Goal: Task Accomplishment & Management: Use online tool/utility

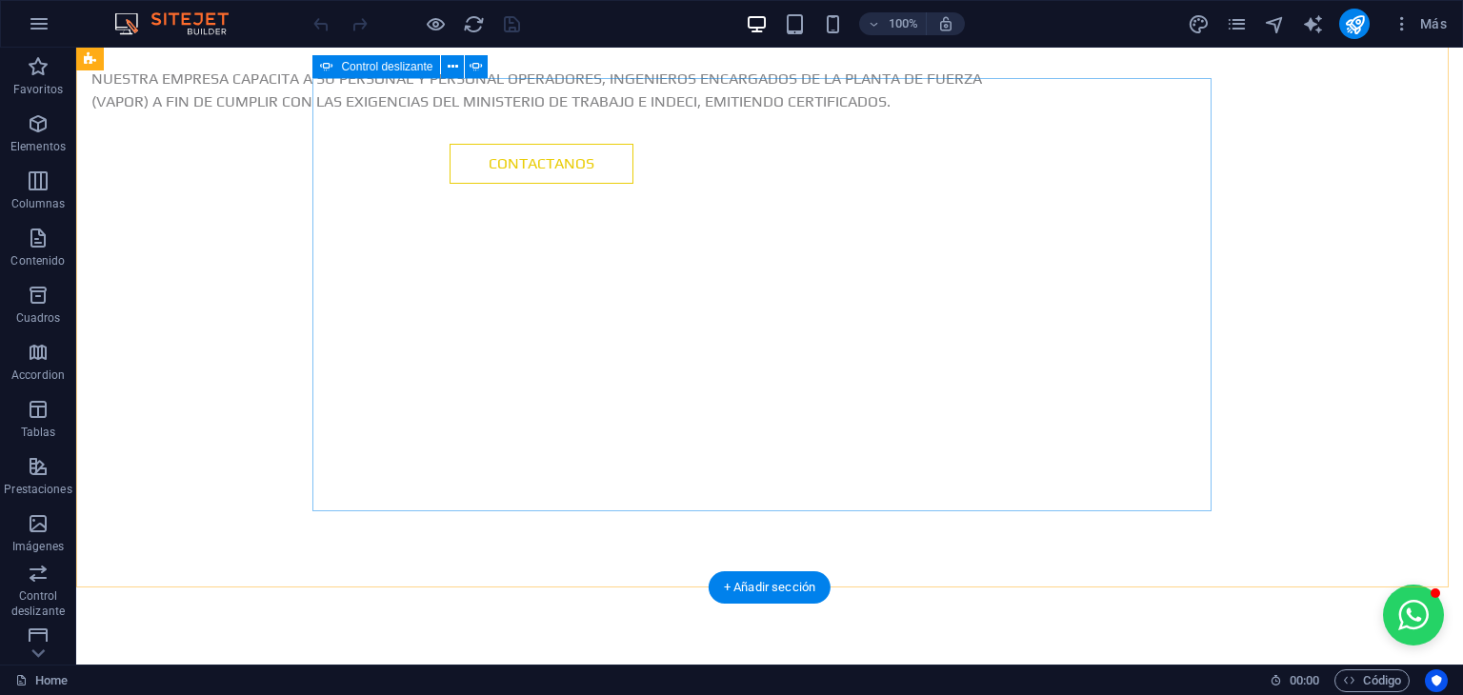
scroll to position [2000, 0]
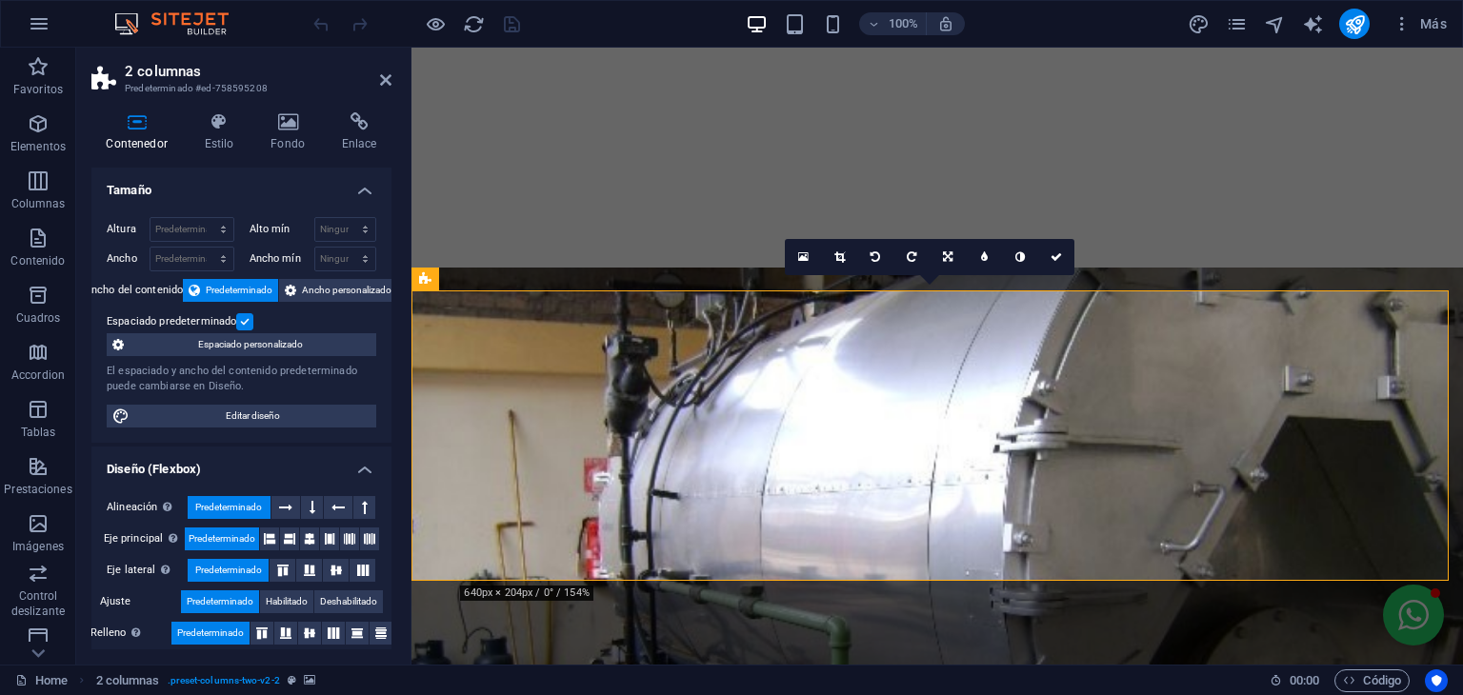
click at [221, 121] on icon at bounding box center [219, 121] width 59 height 19
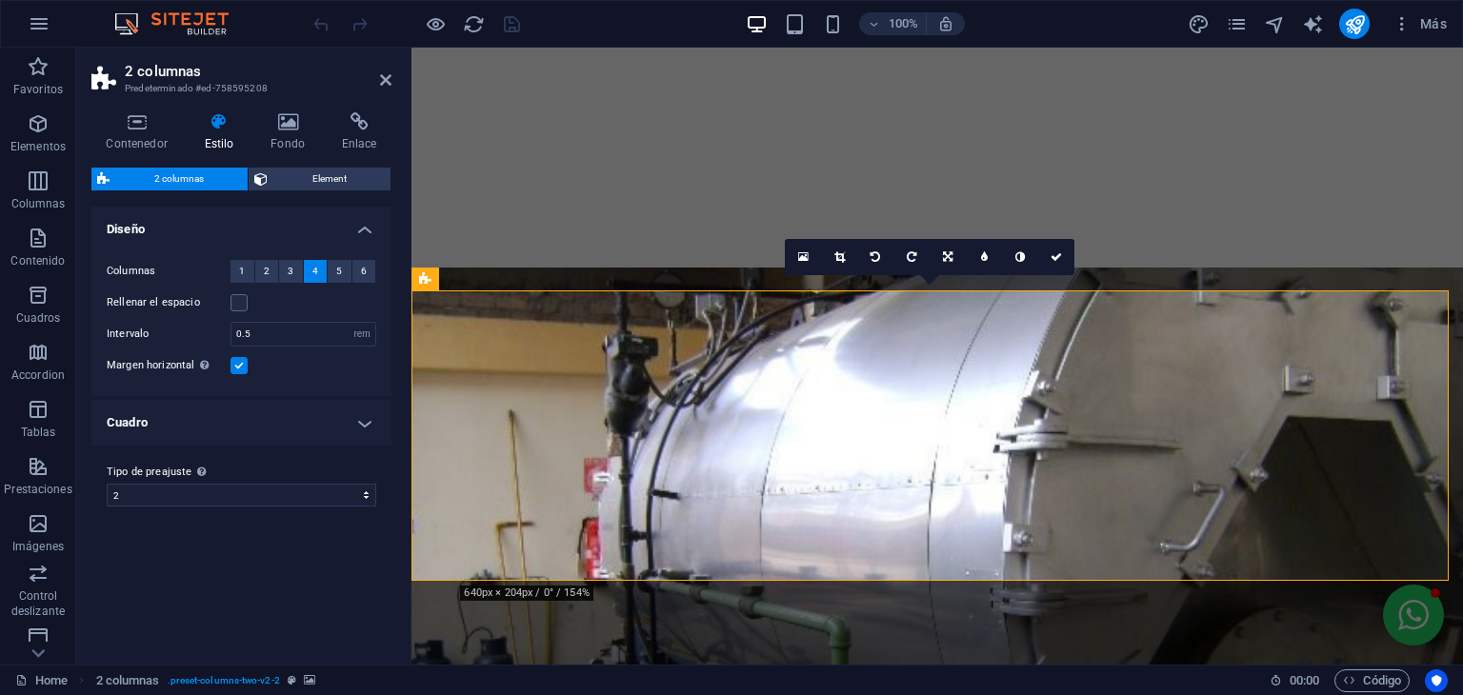
click at [297, 437] on h4 "Cuadro" at bounding box center [241, 423] width 300 height 46
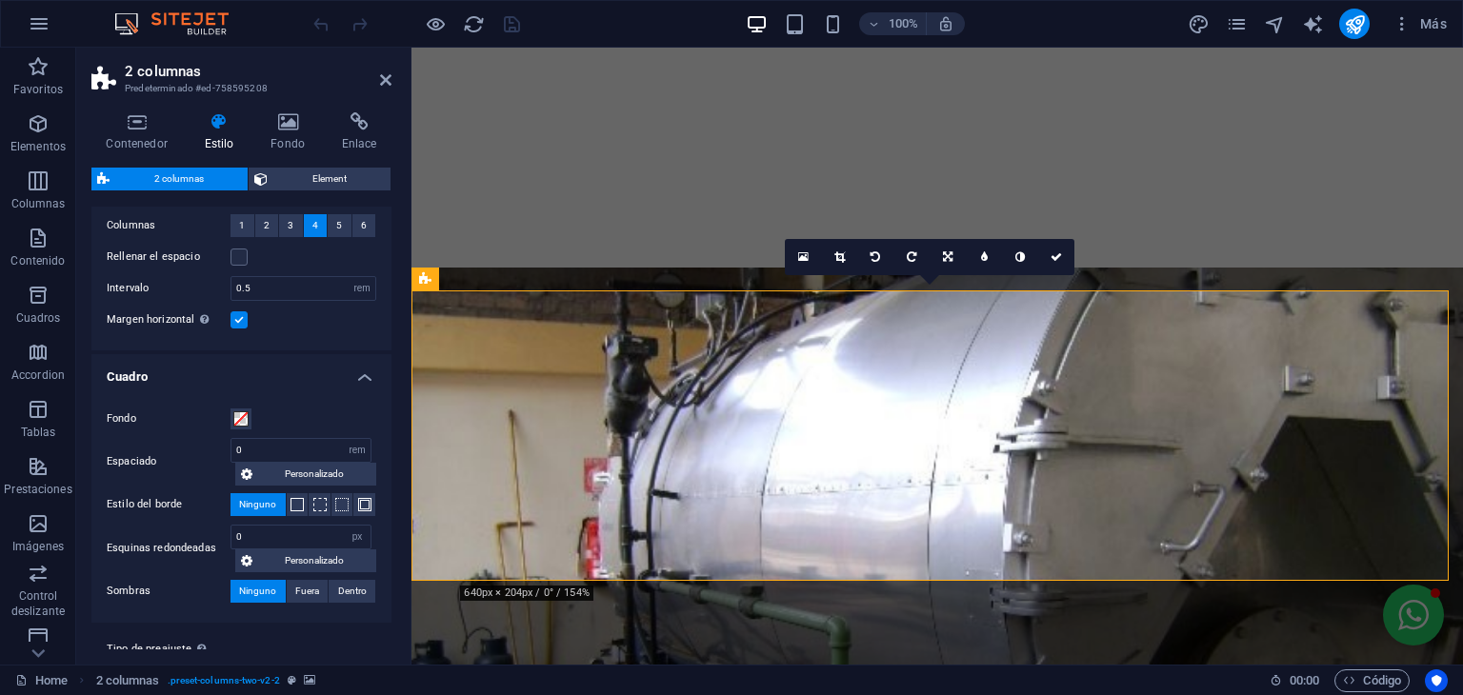
scroll to position [0, 0]
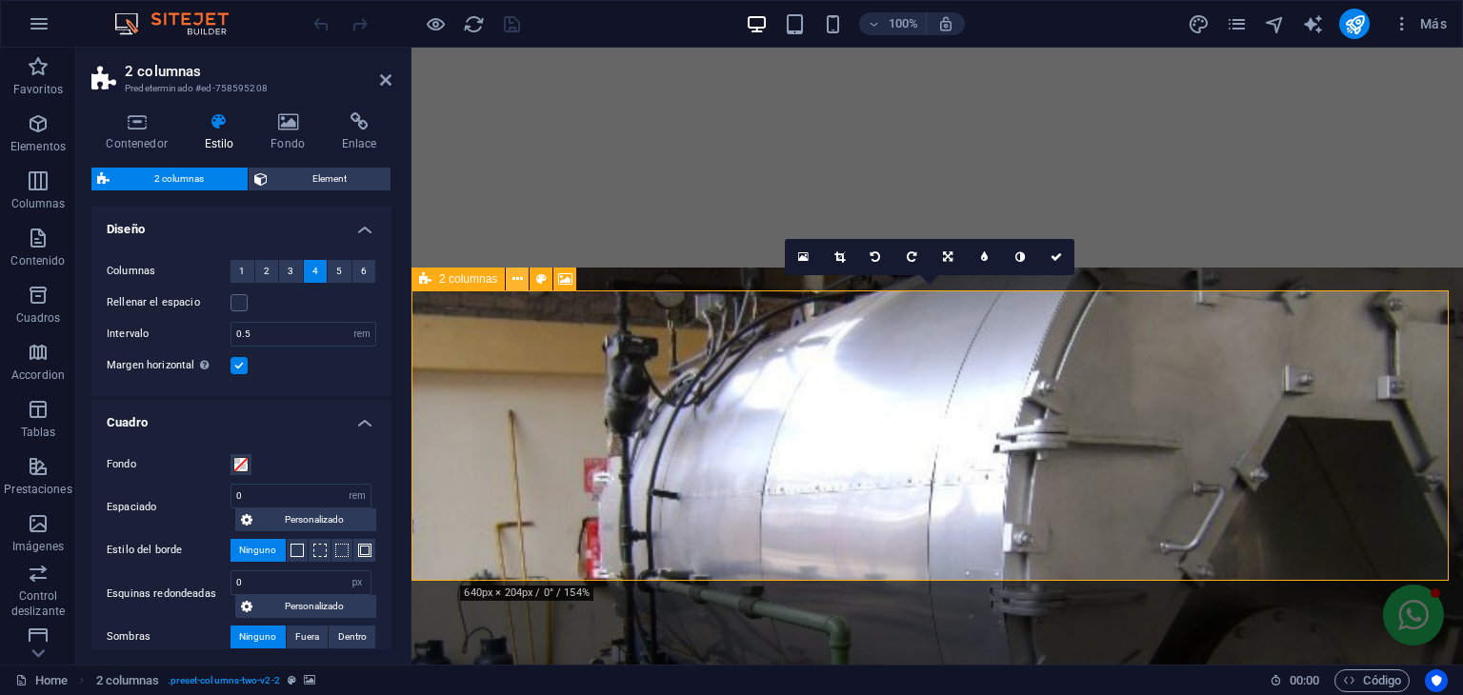
click at [519, 278] on icon at bounding box center [517, 280] width 10 height 20
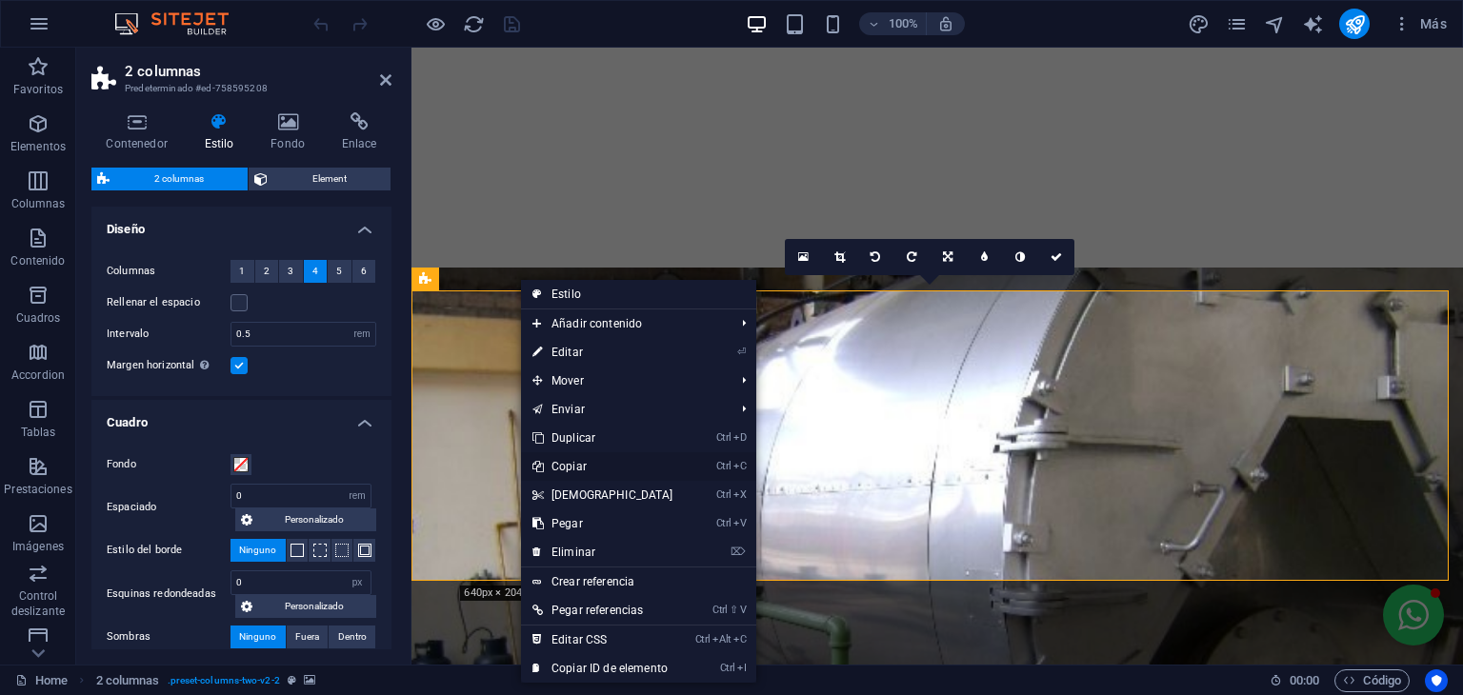
click at [600, 469] on link "Ctrl C Copiar" at bounding box center [603, 466] width 164 height 29
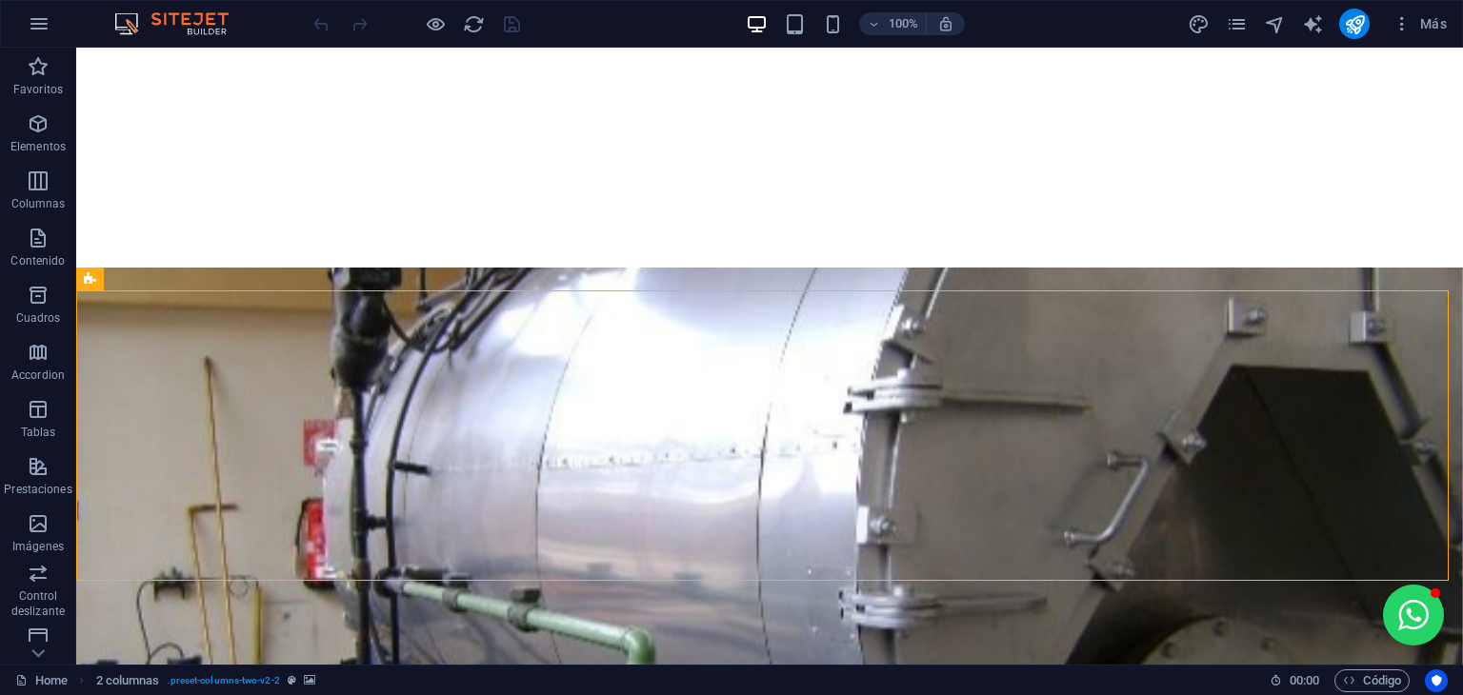
select select "rem"
select select "px"
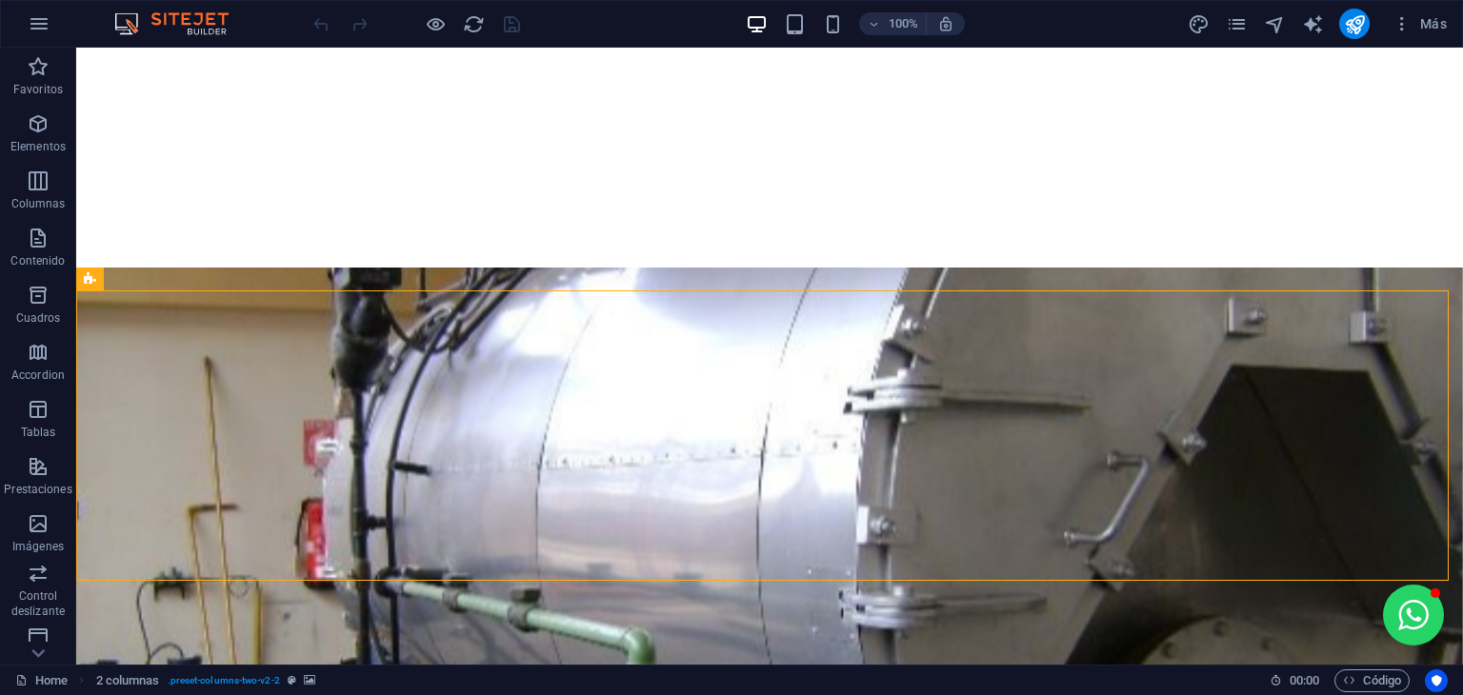
select select "preset-columns-two-v2-2"
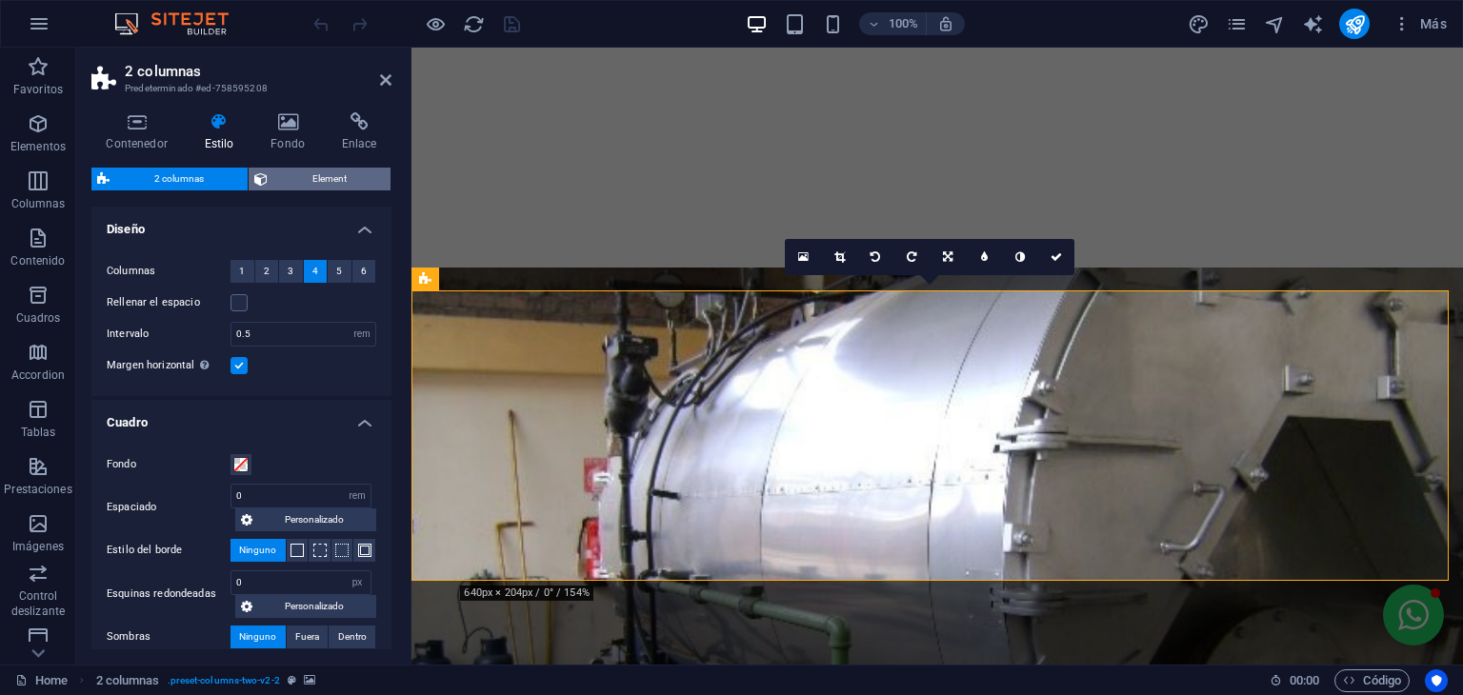
click at [290, 170] on span "Element" at bounding box center [328, 179] width 111 height 23
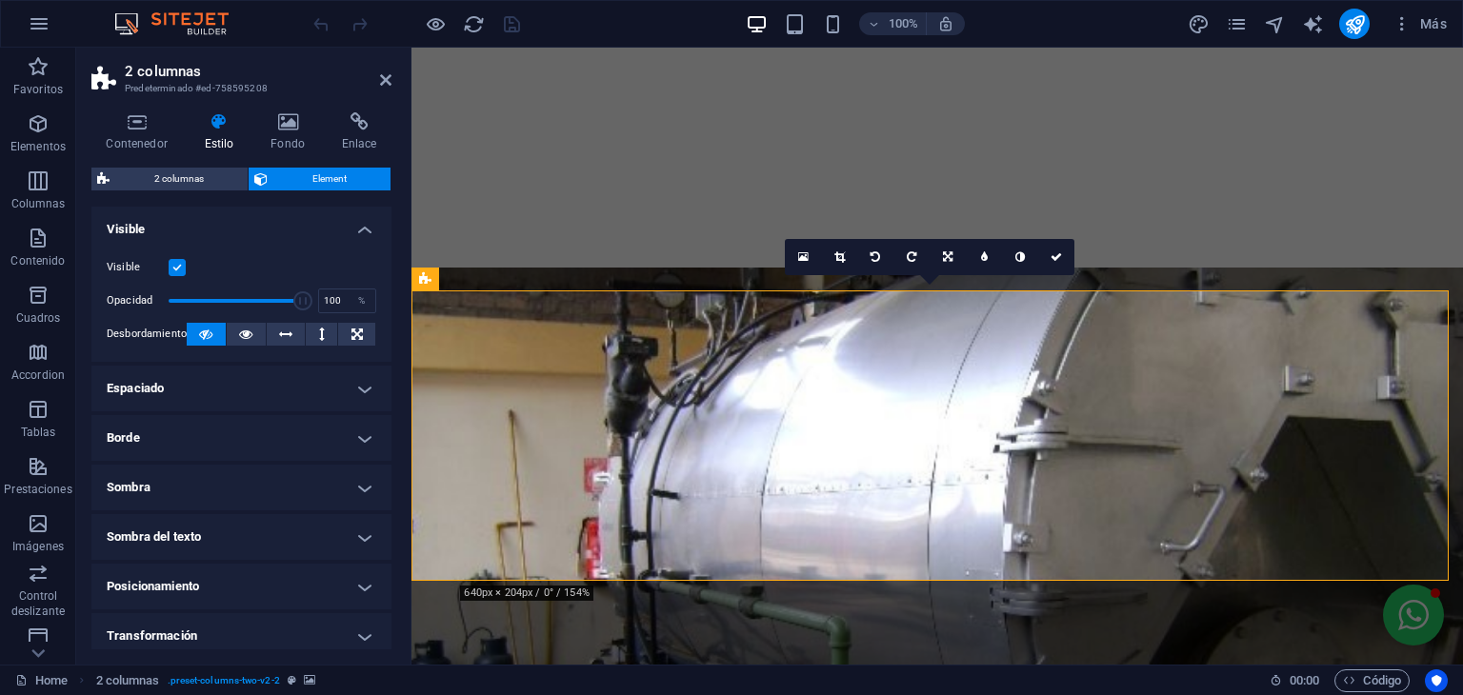
click at [255, 378] on h4 "Espaciado" at bounding box center [241, 389] width 300 height 46
